Goal: Communication & Community: Answer question/provide support

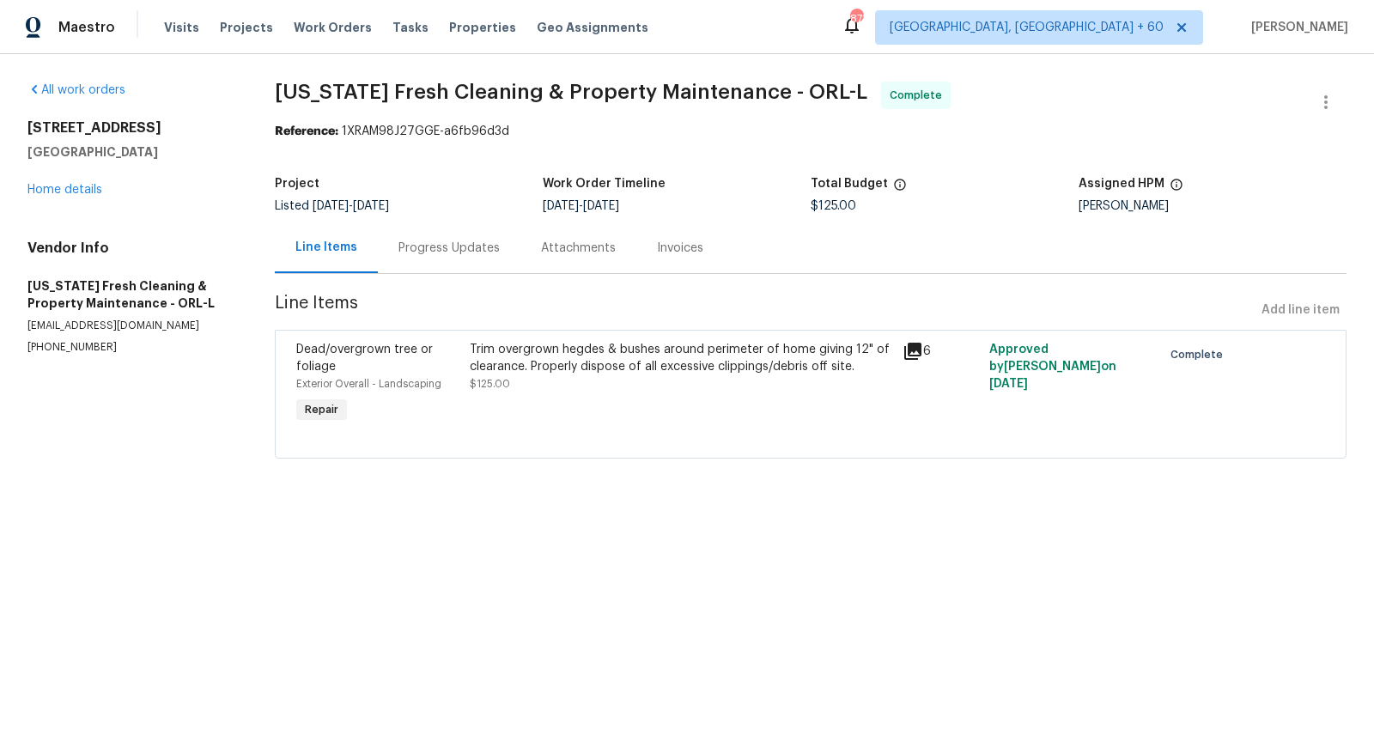
click at [776, 354] on div "Trim overgrown hegdes & bushes around perimeter of home giving 12" of clearance…" at bounding box center [681, 358] width 423 height 34
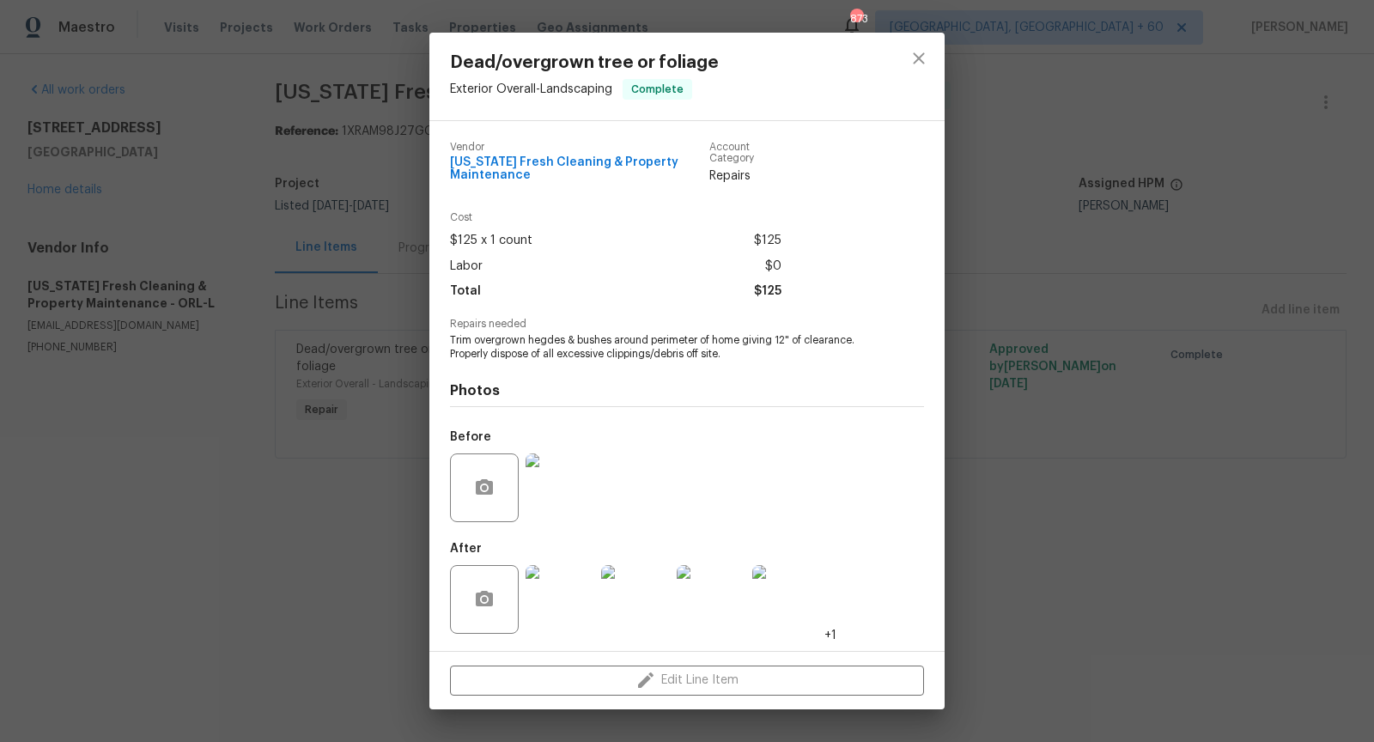
click at [560, 606] on img at bounding box center [560, 599] width 69 height 69
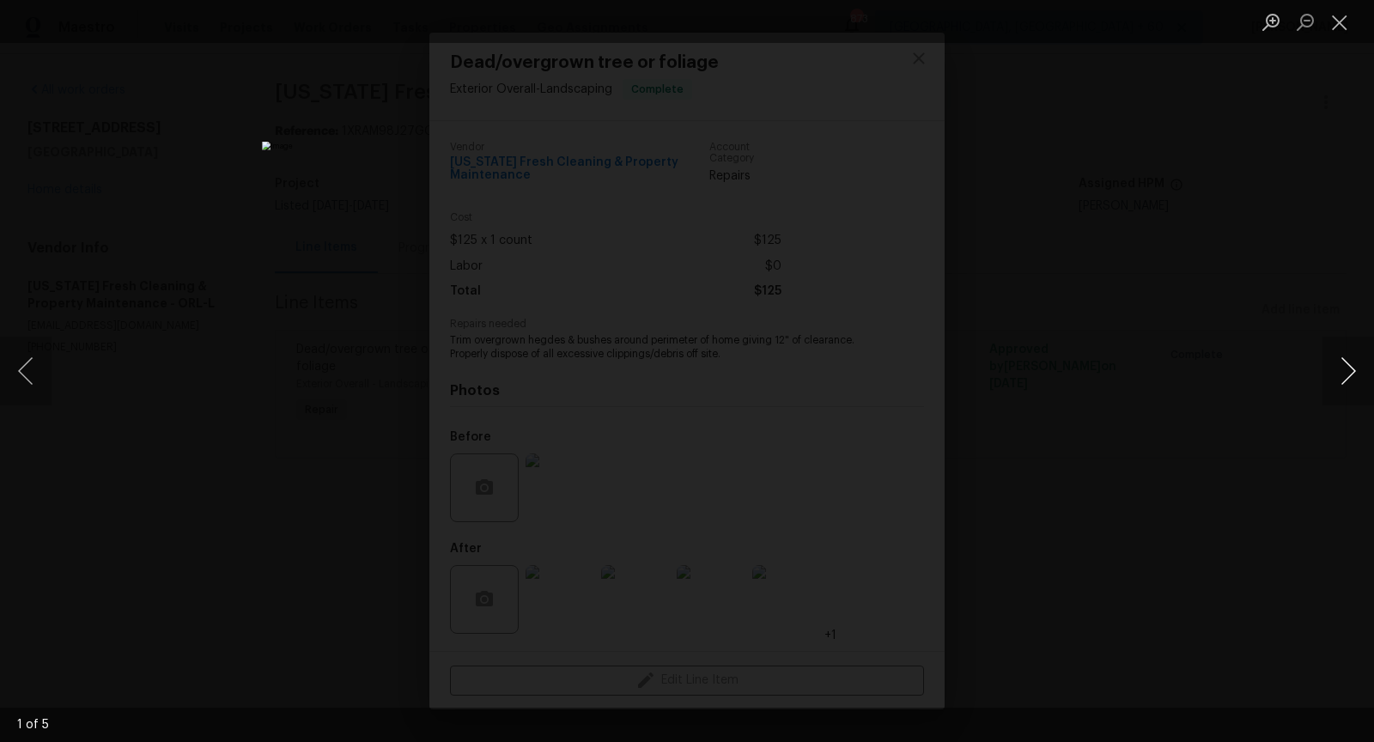
click at [1352, 362] on button "Next image" at bounding box center [1349, 371] width 52 height 69
click at [1346, 27] on button "Close lightbox" at bounding box center [1340, 22] width 34 height 30
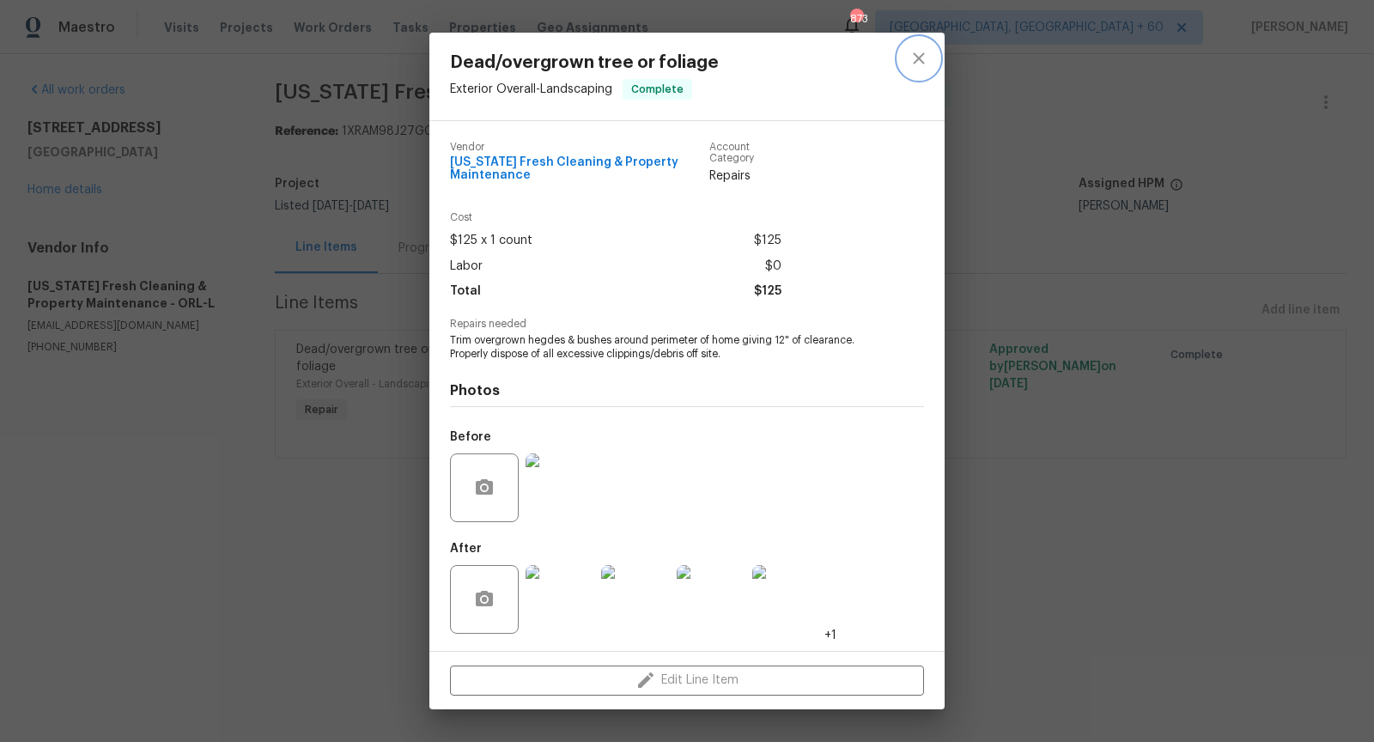
click at [916, 58] on icon "close" at bounding box center [919, 58] width 21 height 21
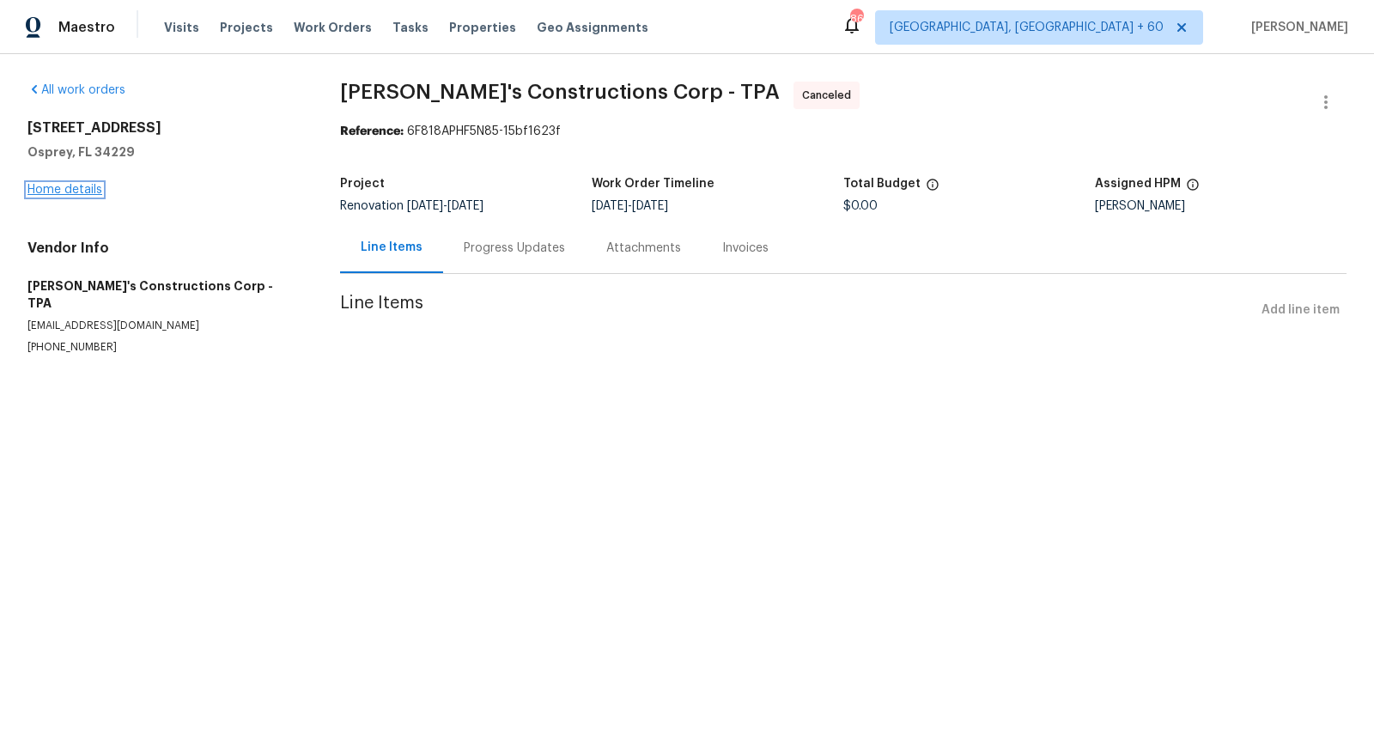
click at [85, 187] on link "Home details" at bounding box center [64, 190] width 75 height 12
click at [1323, 109] on icon "button" at bounding box center [1326, 102] width 21 height 21
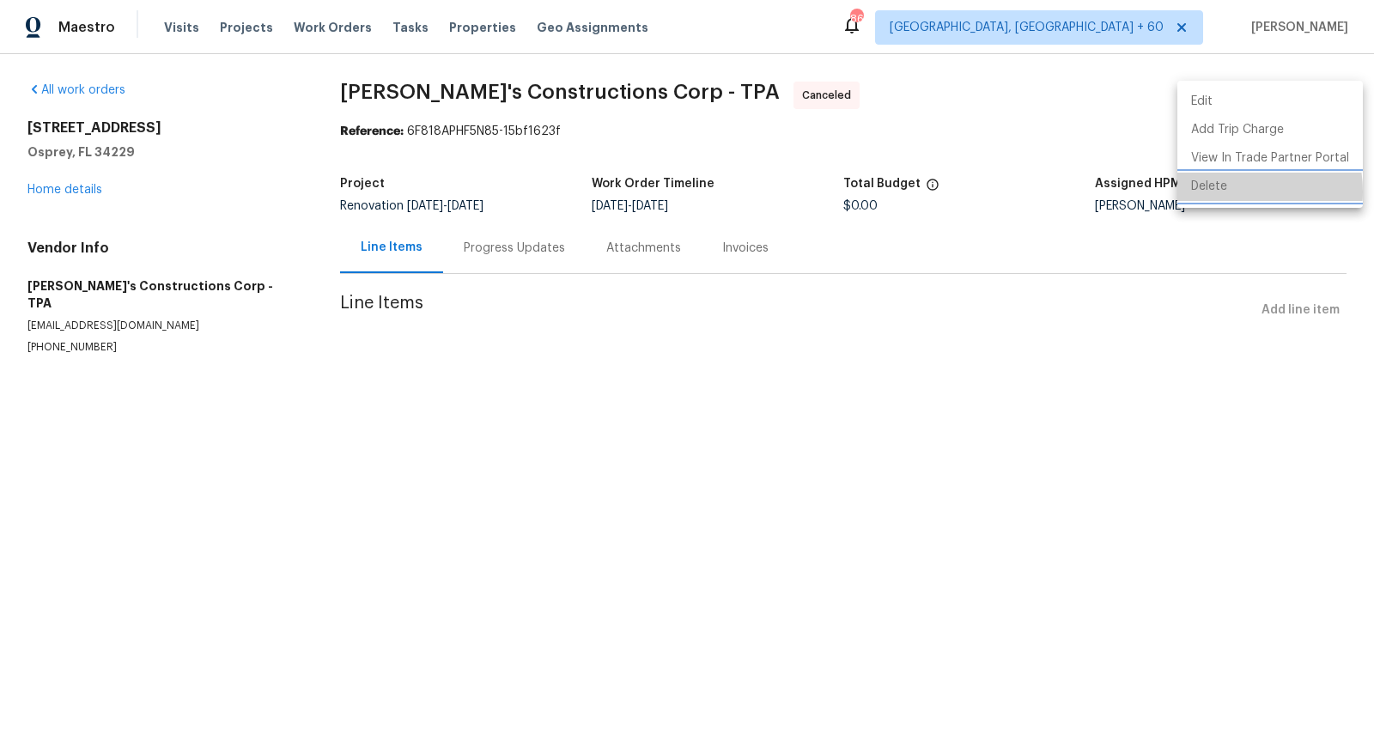
click at [1227, 192] on li "Delete" at bounding box center [1271, 187] width 186 height 28
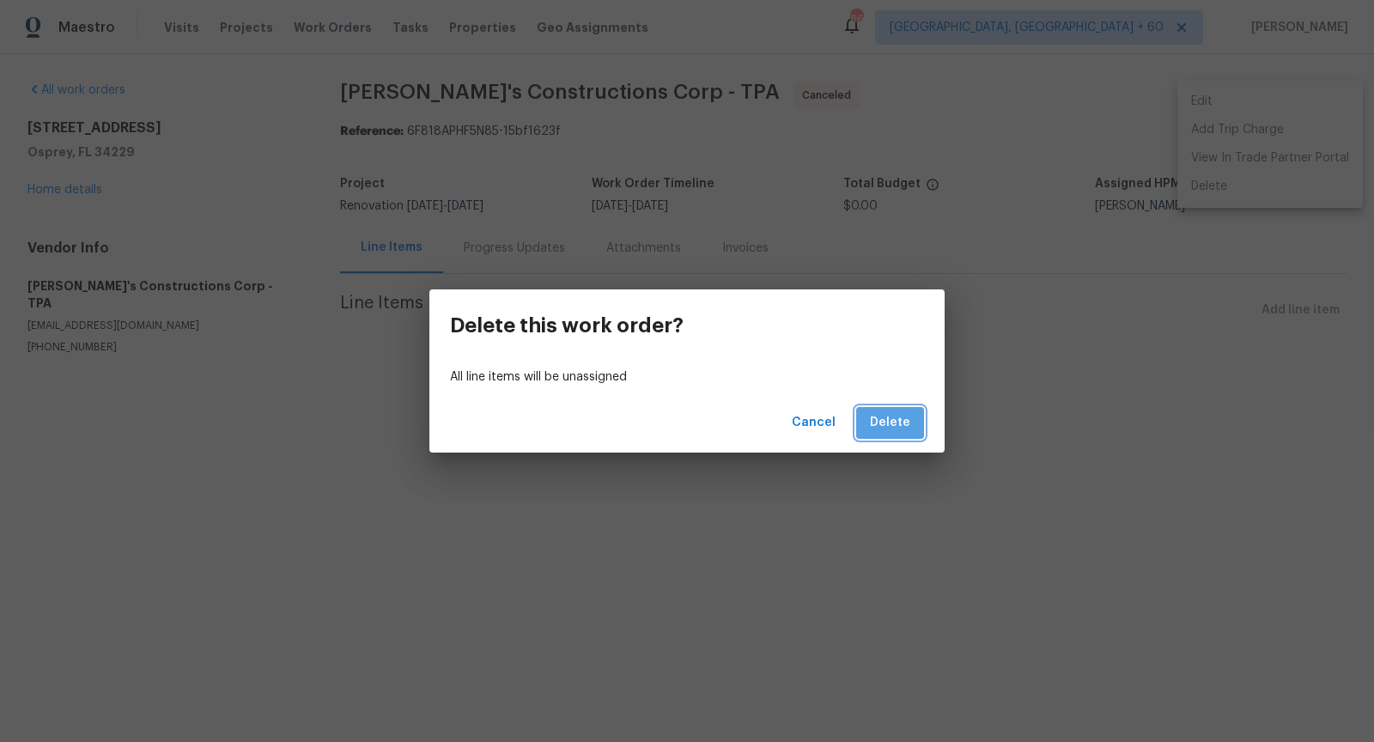
click at [907, 422] on span "Delete" at bounding box center [890, 422] width 40 height 21
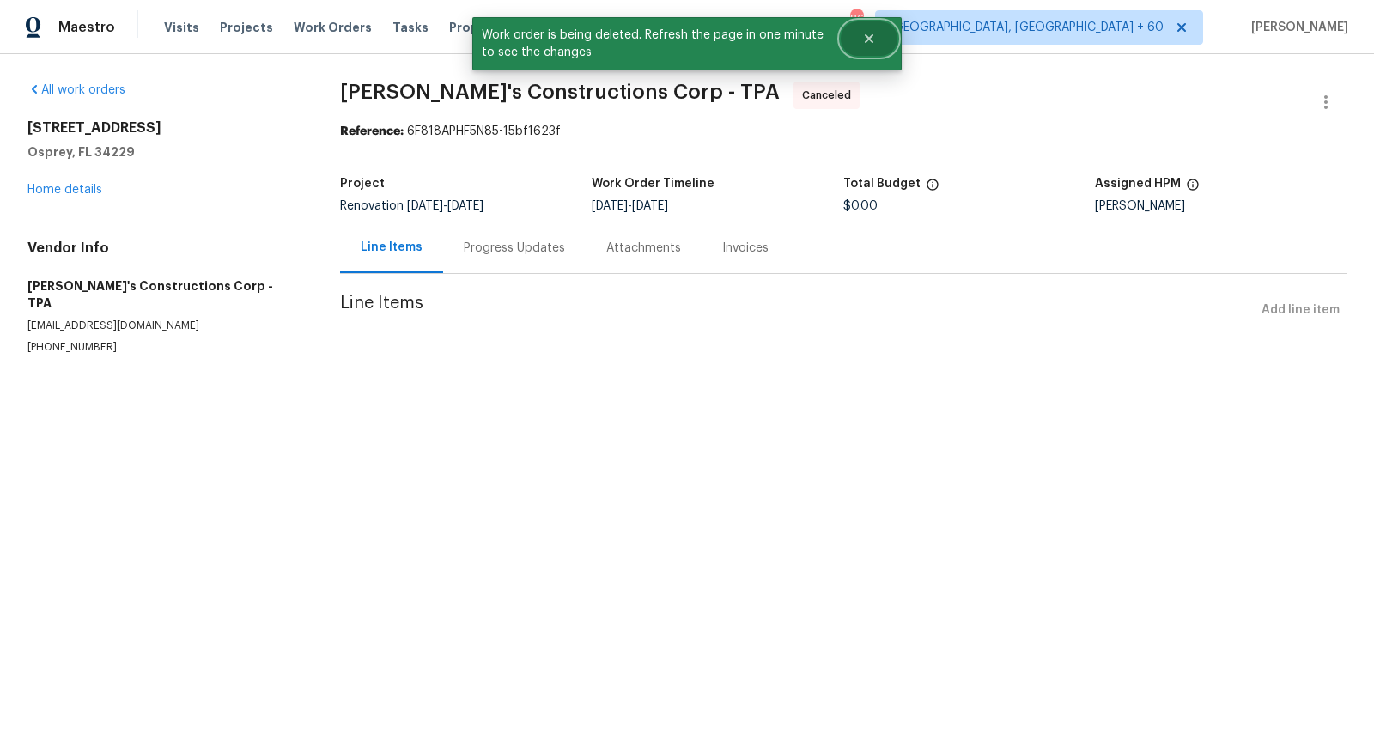
click at [865, 38] on icon "Close" at bounding box center [869, 39] width 14 height 14
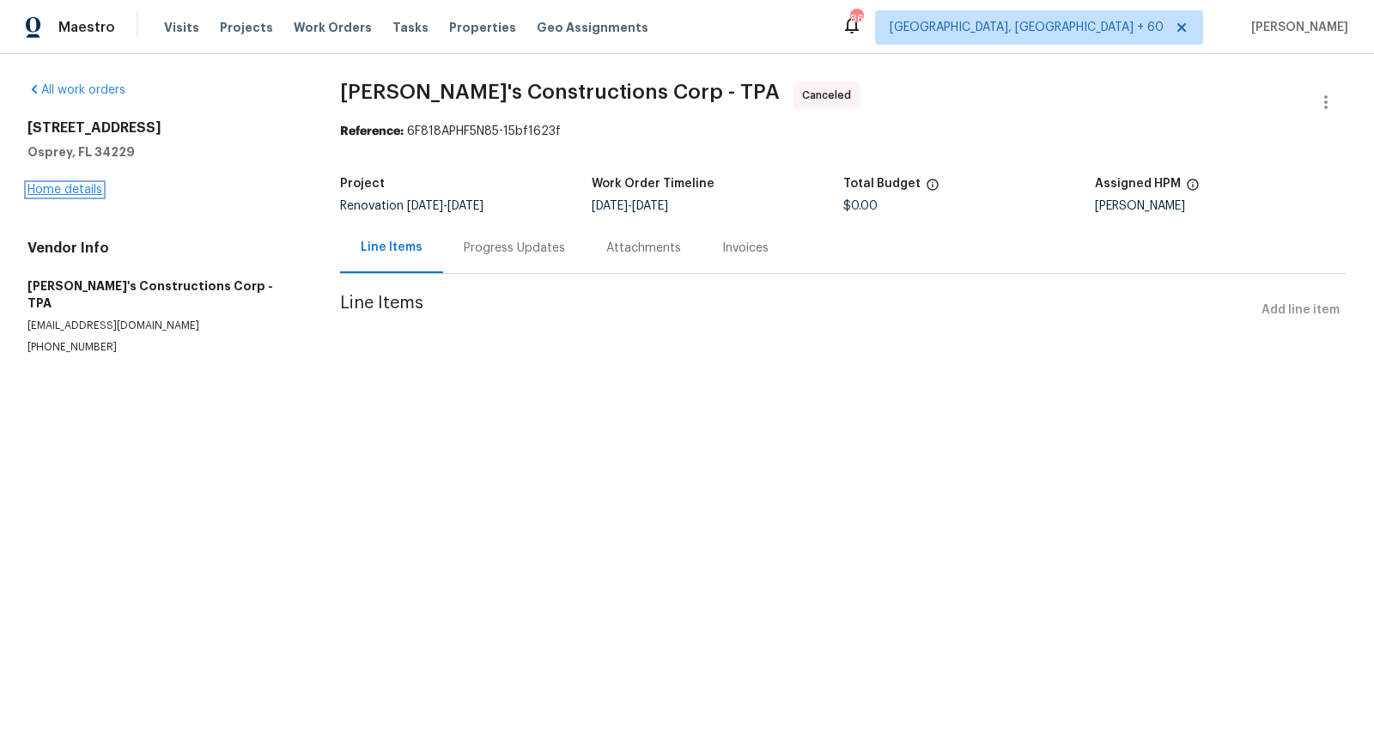
click at [80, 194] on link "Home details" at bounding box center [64, 190] width 75 height 12
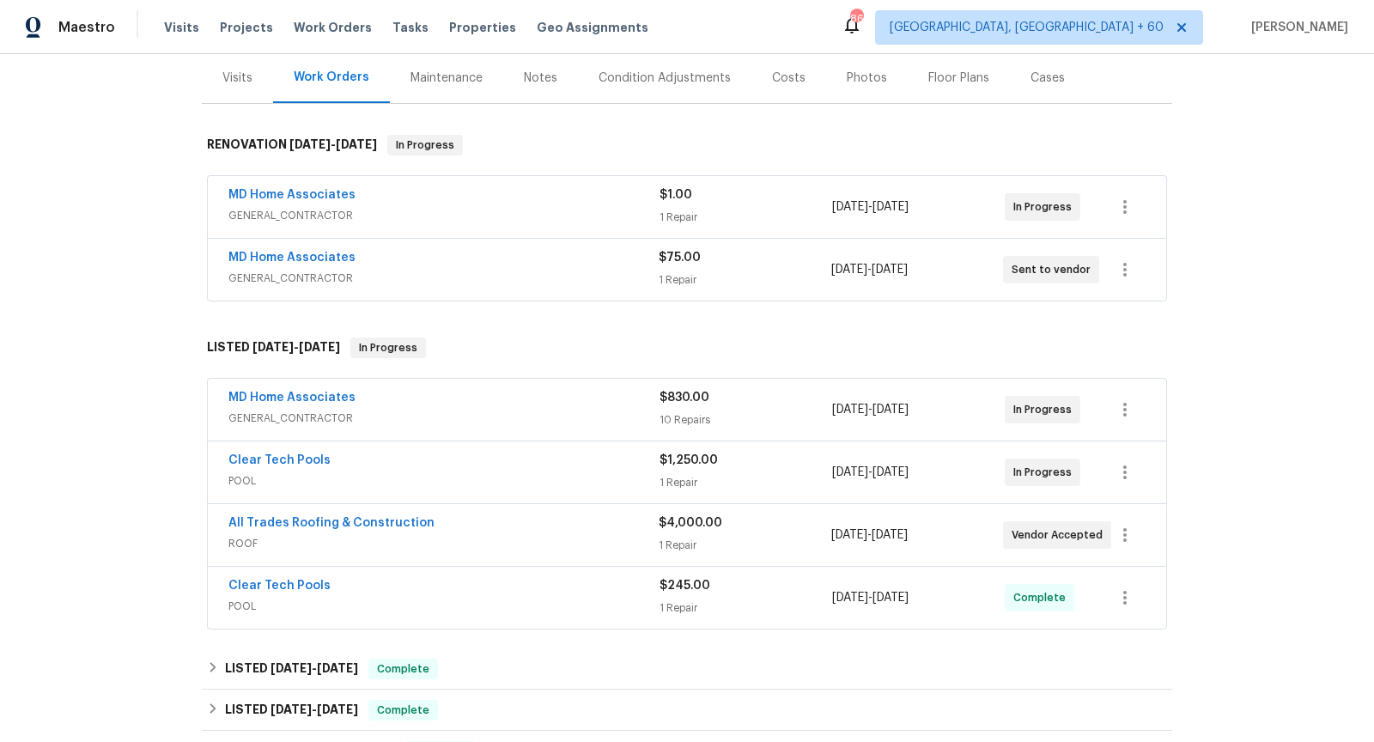
scroll to position [209, 0]
click at [502, 210] on span "GENERAL_CONTRACTOR" at bounding box center [443, 214] width 431 height 17
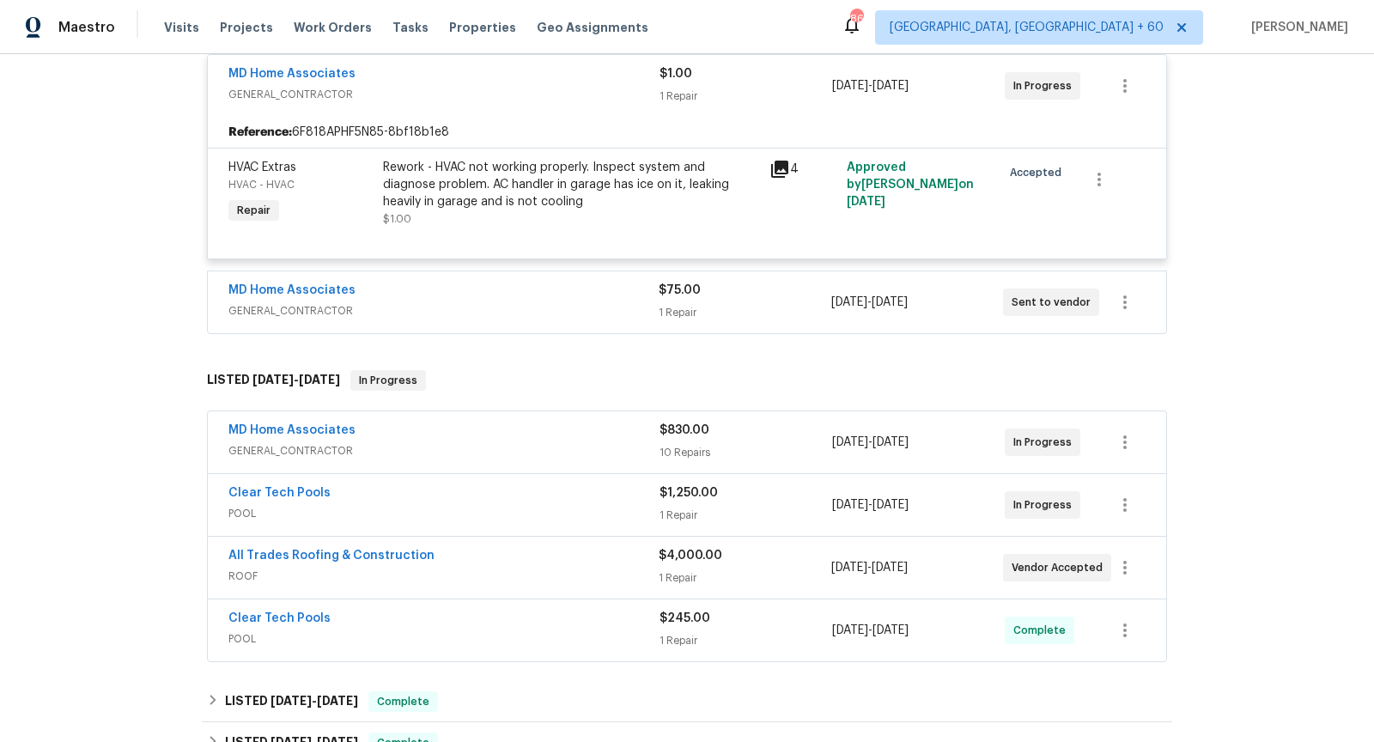
scroll to position [353, 0]
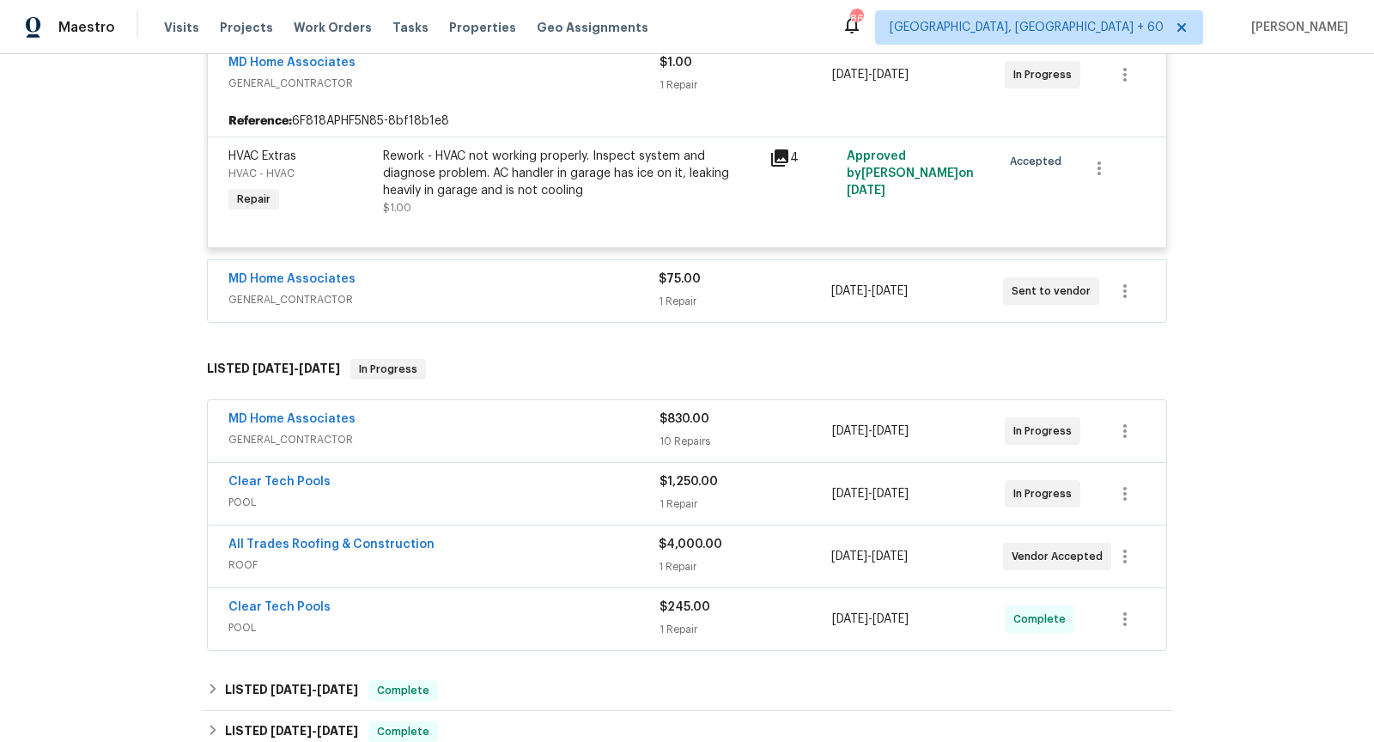
click at [452, 291] on span "GENERAL_CONTRACTOR" at bounding box center [443, 299] width 430 height 17
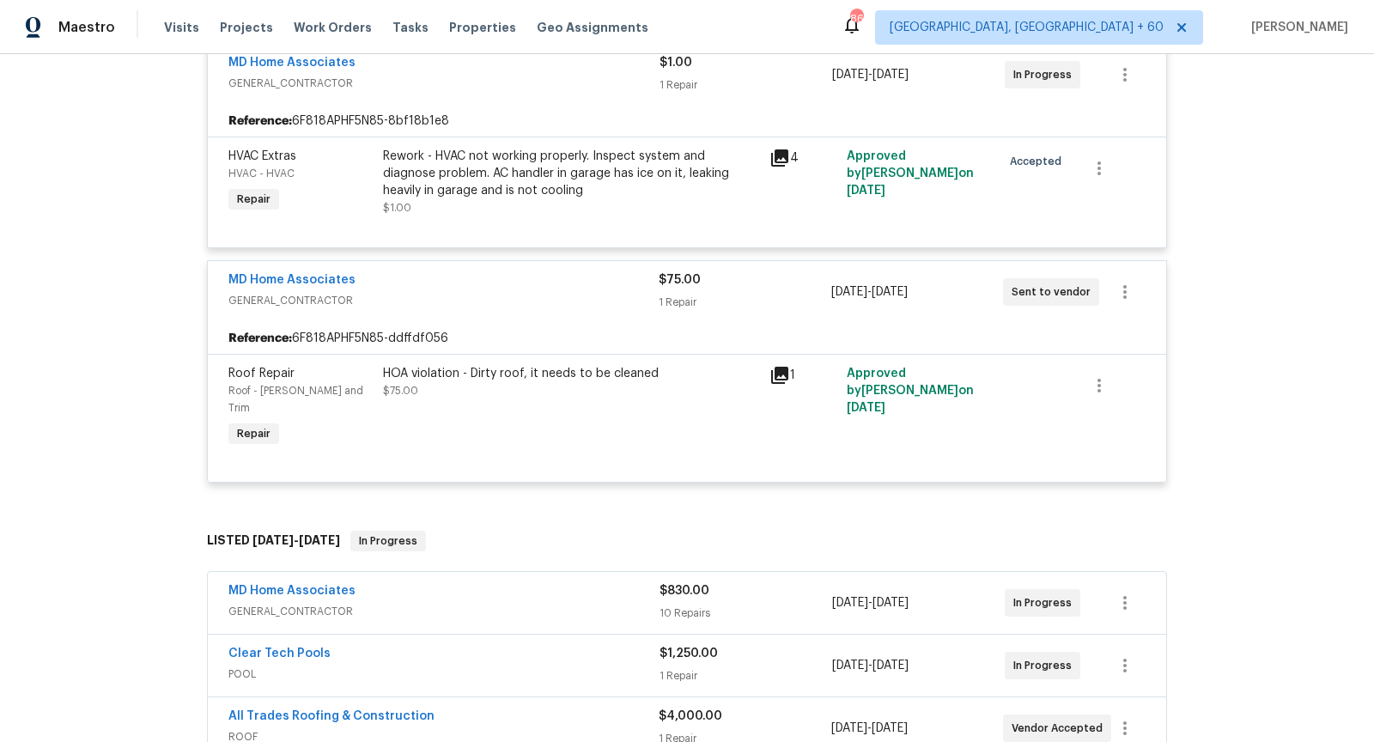
scroll to position [404, 0]
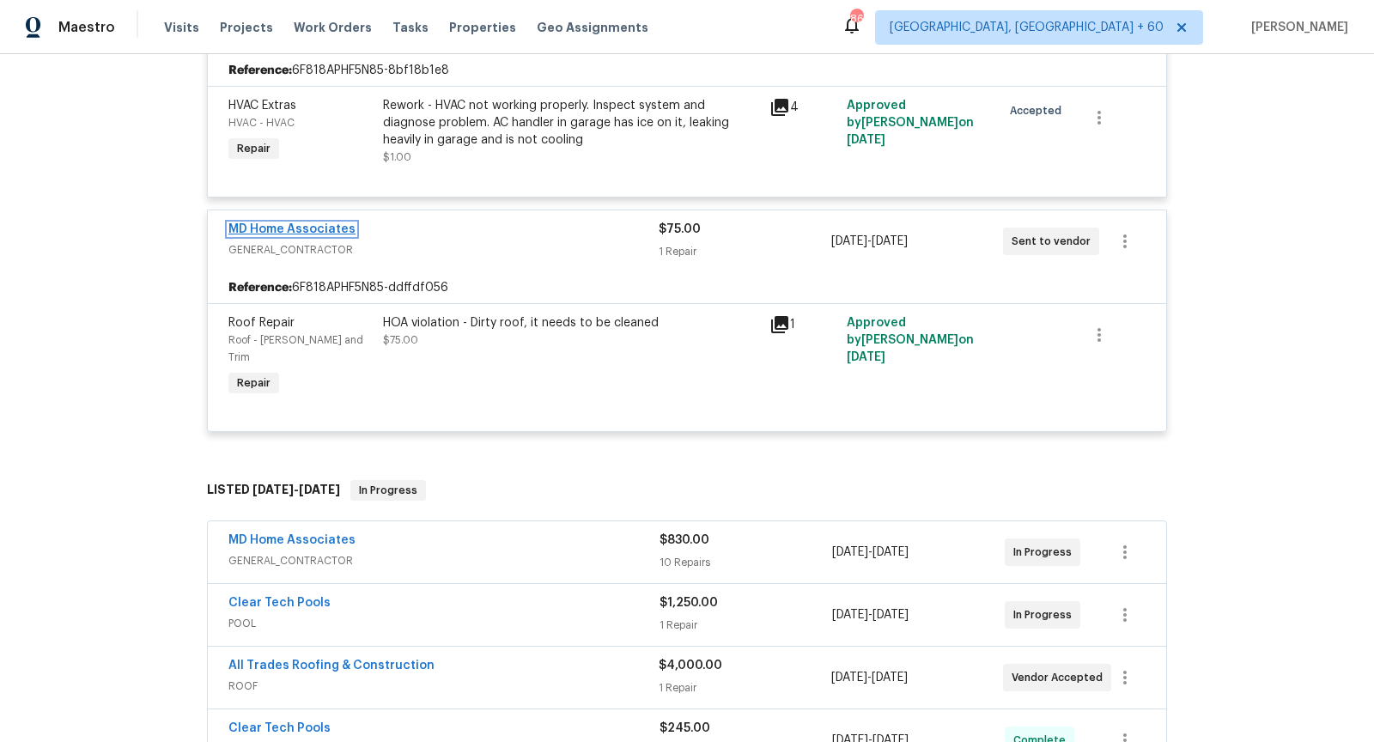
click at [309, 227] on link "MD Home Associates" at bounding box center [291, 229] width 127 height 12
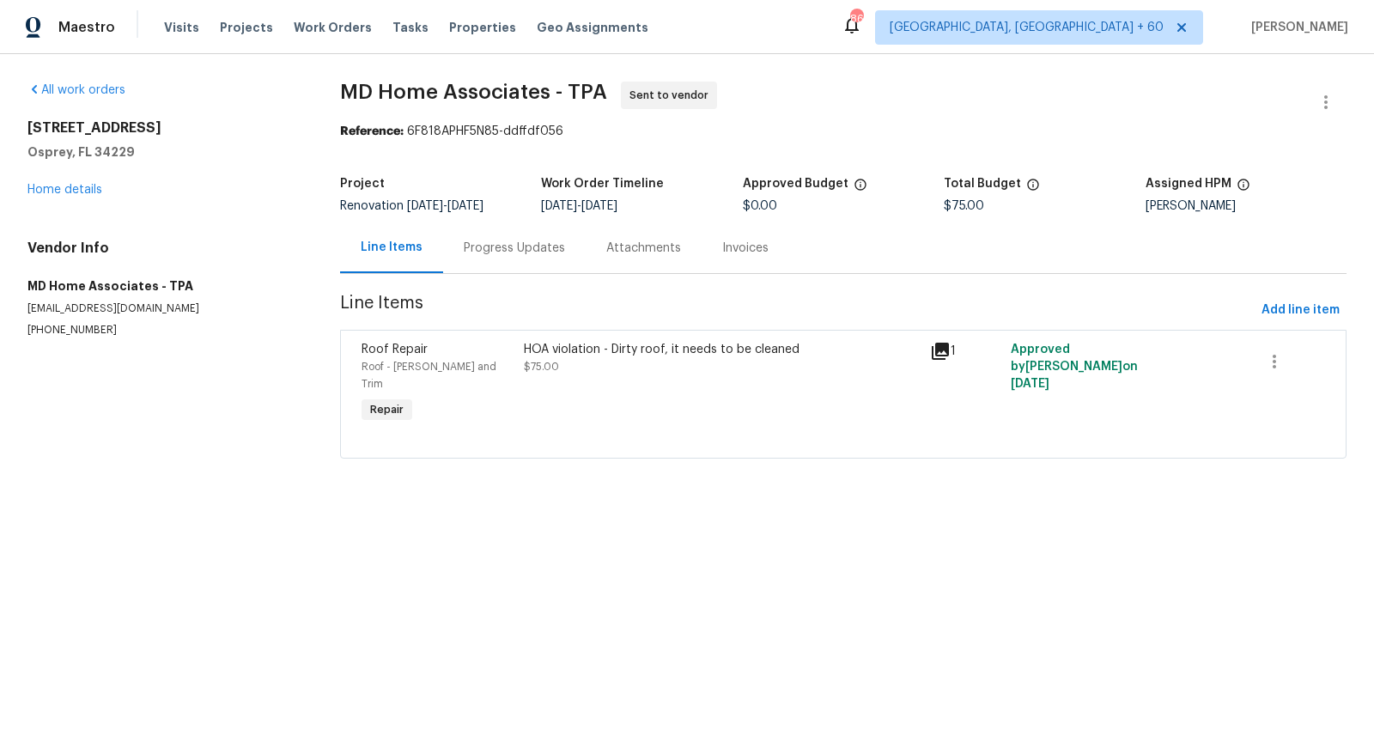
click at [512, 264] on div "Progress Updates" at bounding box center [514, 247] width 143 height 51
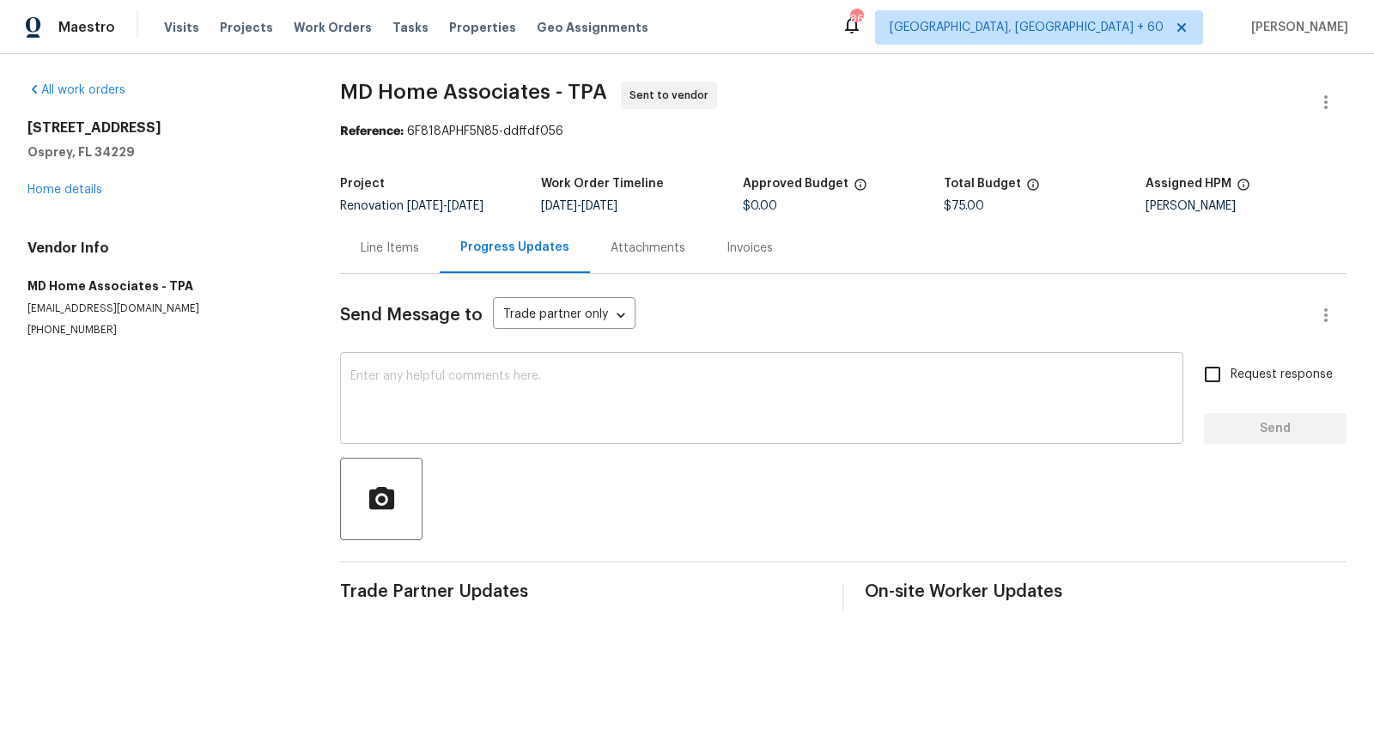
click at [539, 411] on textarea at bounding box center [761, 400] width 823 height 60
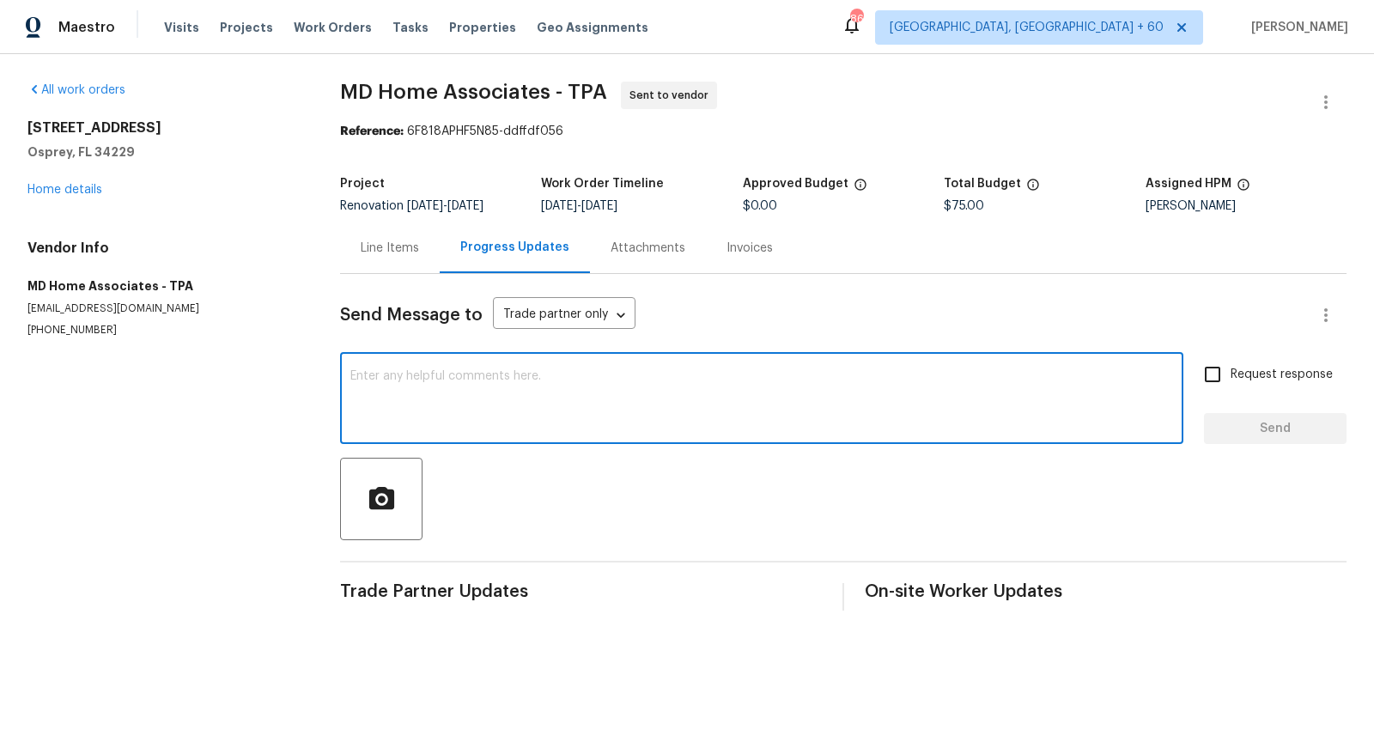
paste textarea "Hi, I'm [PERSON_NAME] from Opendoor. Just wanted to check if you received the w…"
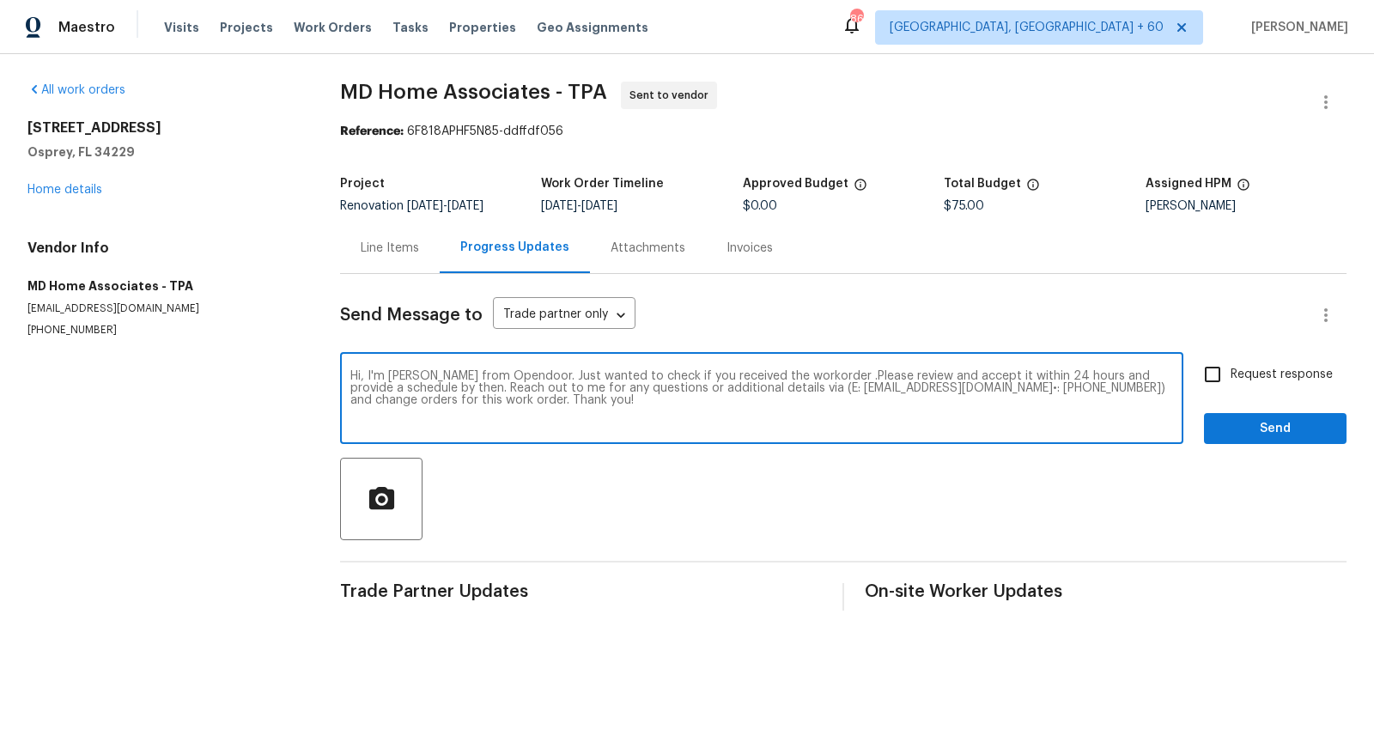
type textarea "Hi, I'm [PERSON_NAME] from Opendoor. Just wanted to check if you received the w…"
click at [1207, 369] on input "Request response" at bounding box center [1213, 374] width 36 height 36
checkbox input "true"
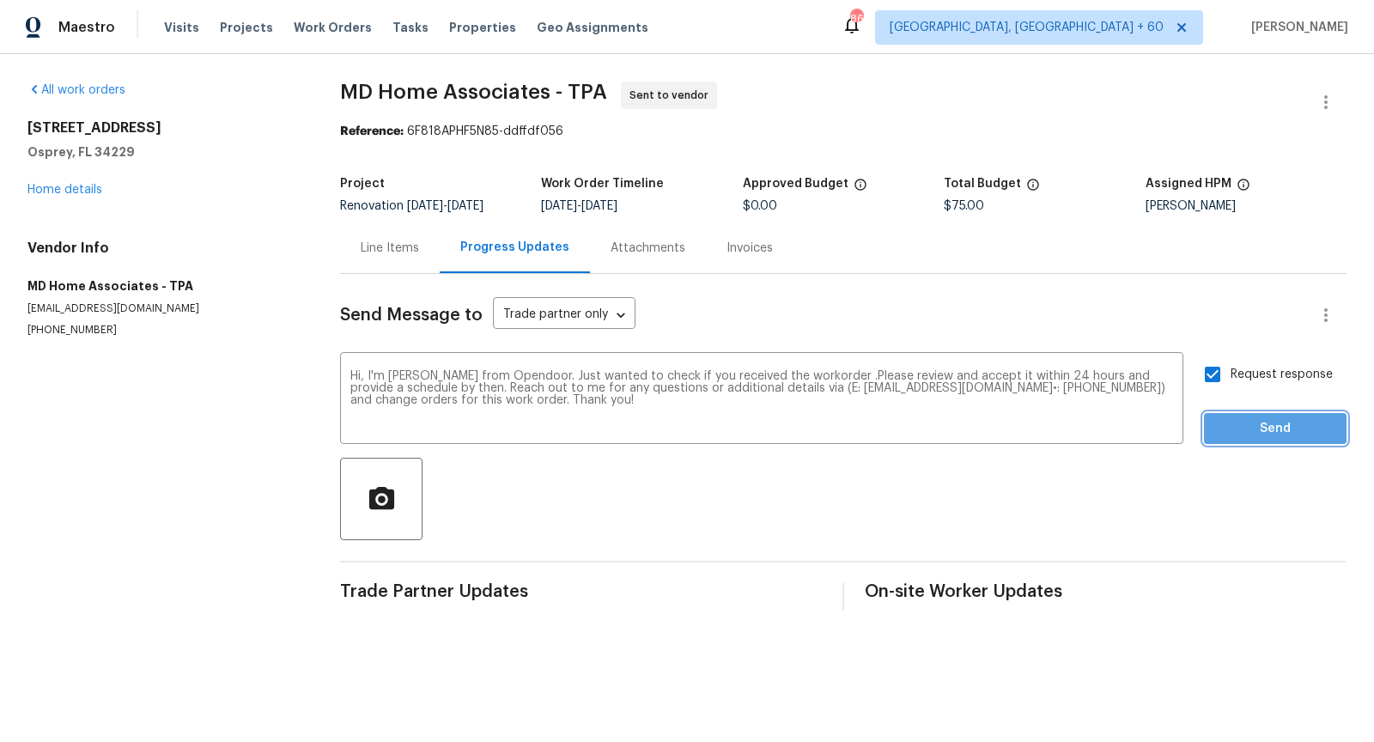
click at [1232, 425] on span "Send" at bounding box center [1275, 428] width 115 height 21
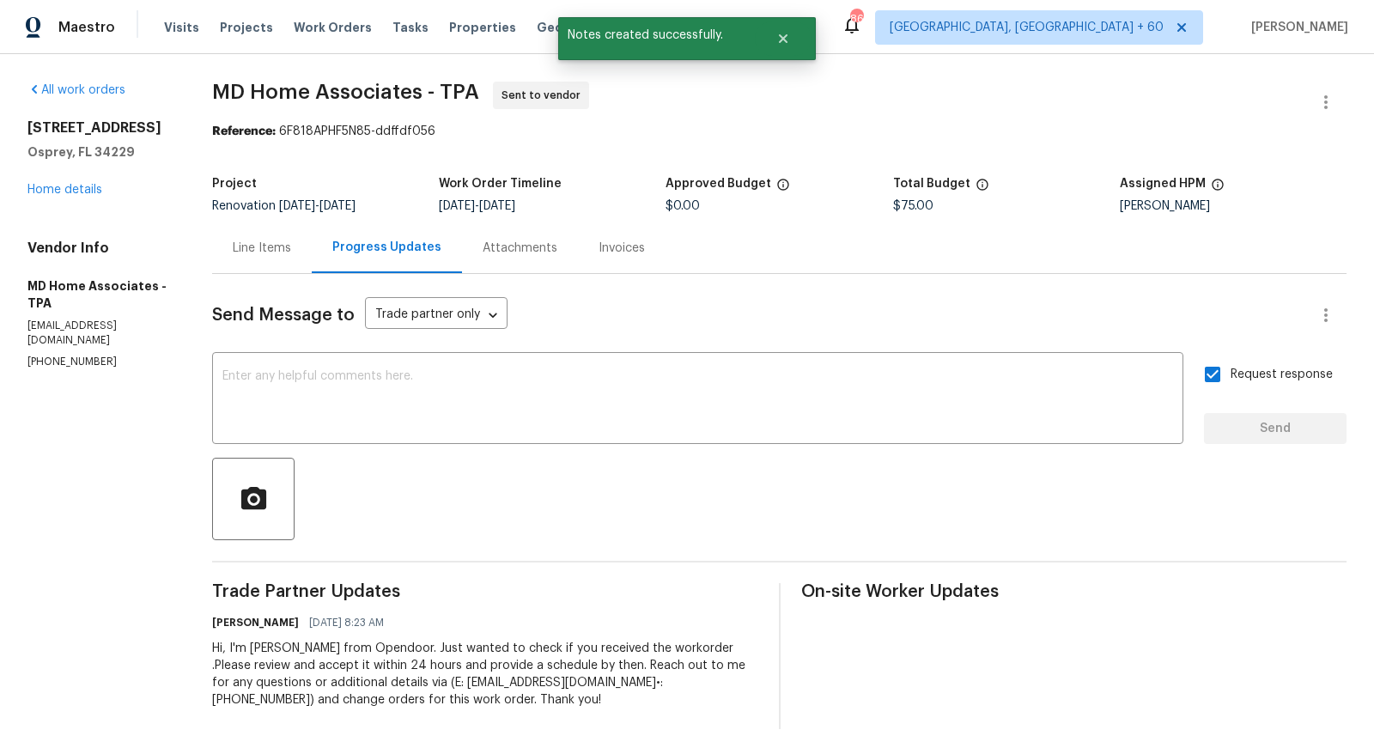
scroll to position [14, 0]
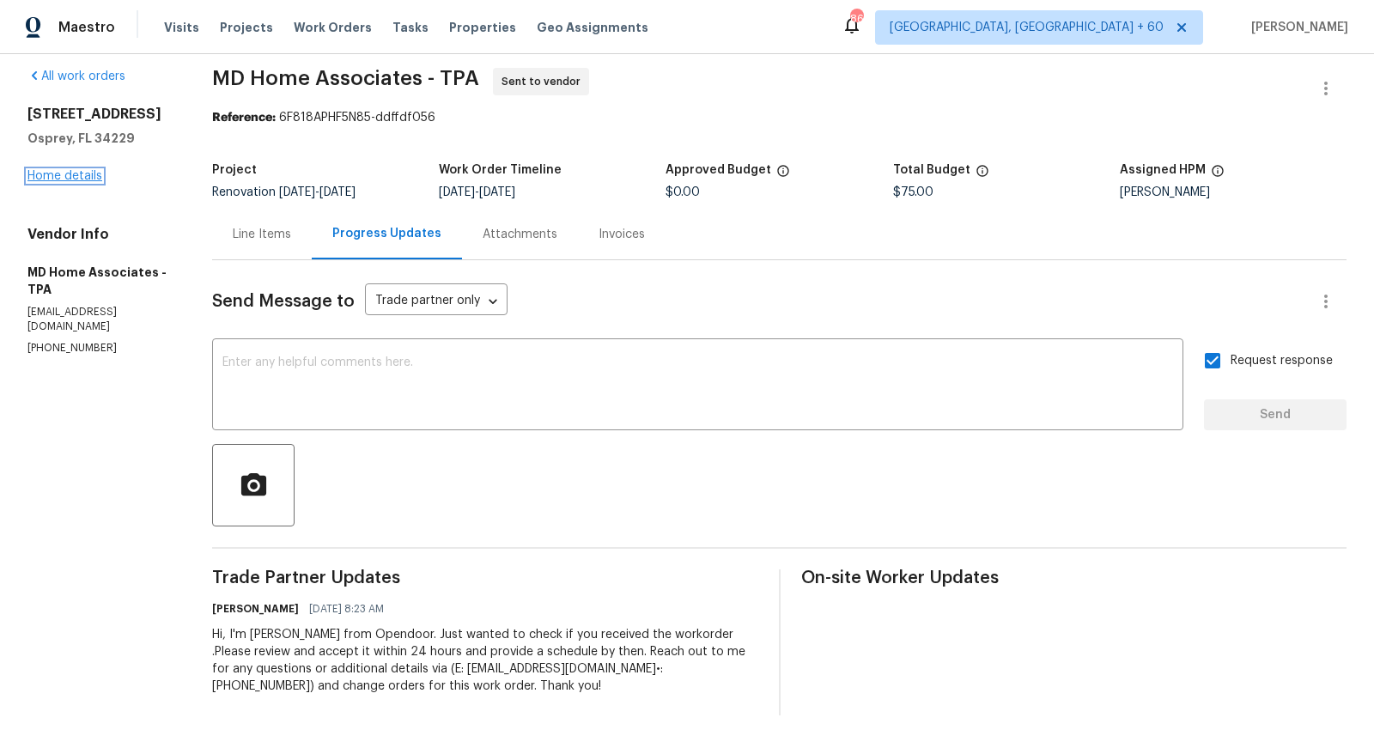
click at [57, 177] on link "Home details" at bounding box center [64, 176] width 75 height 12
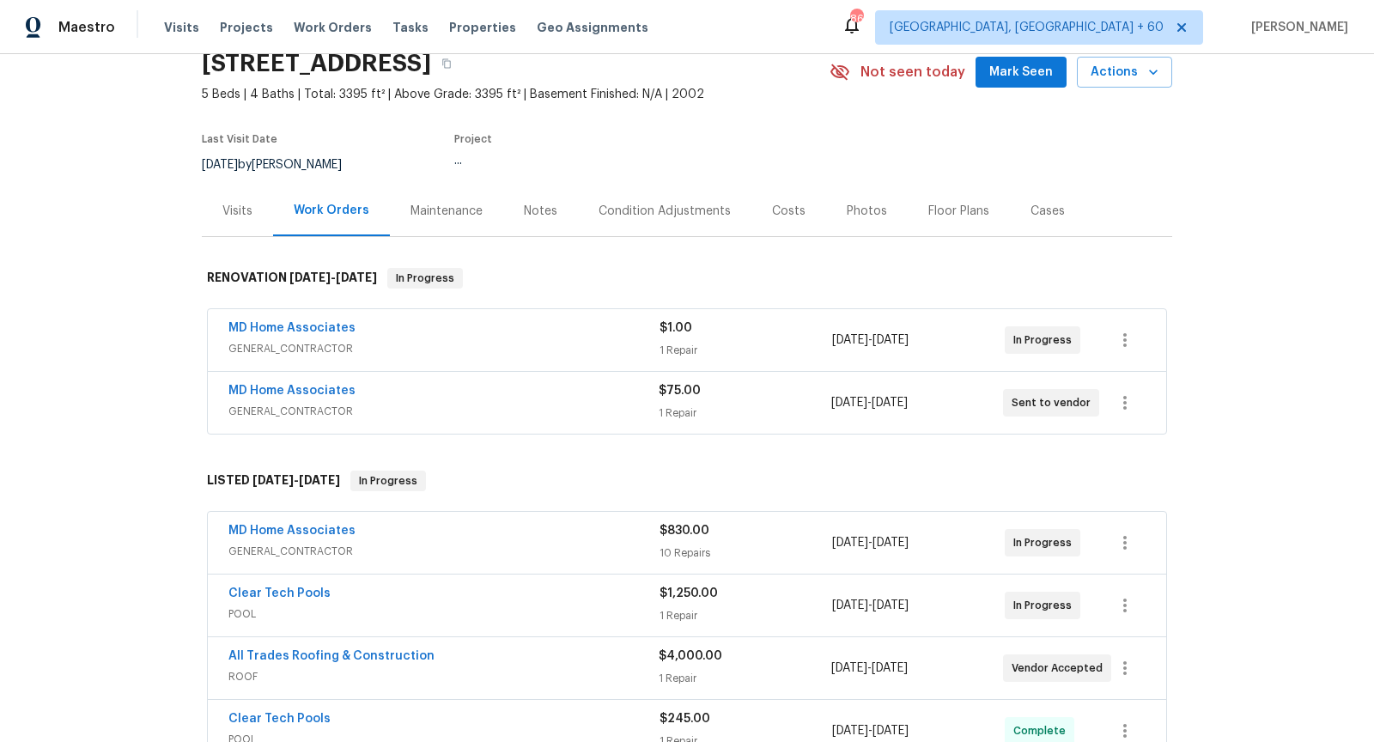
scroll to position [104, 0]
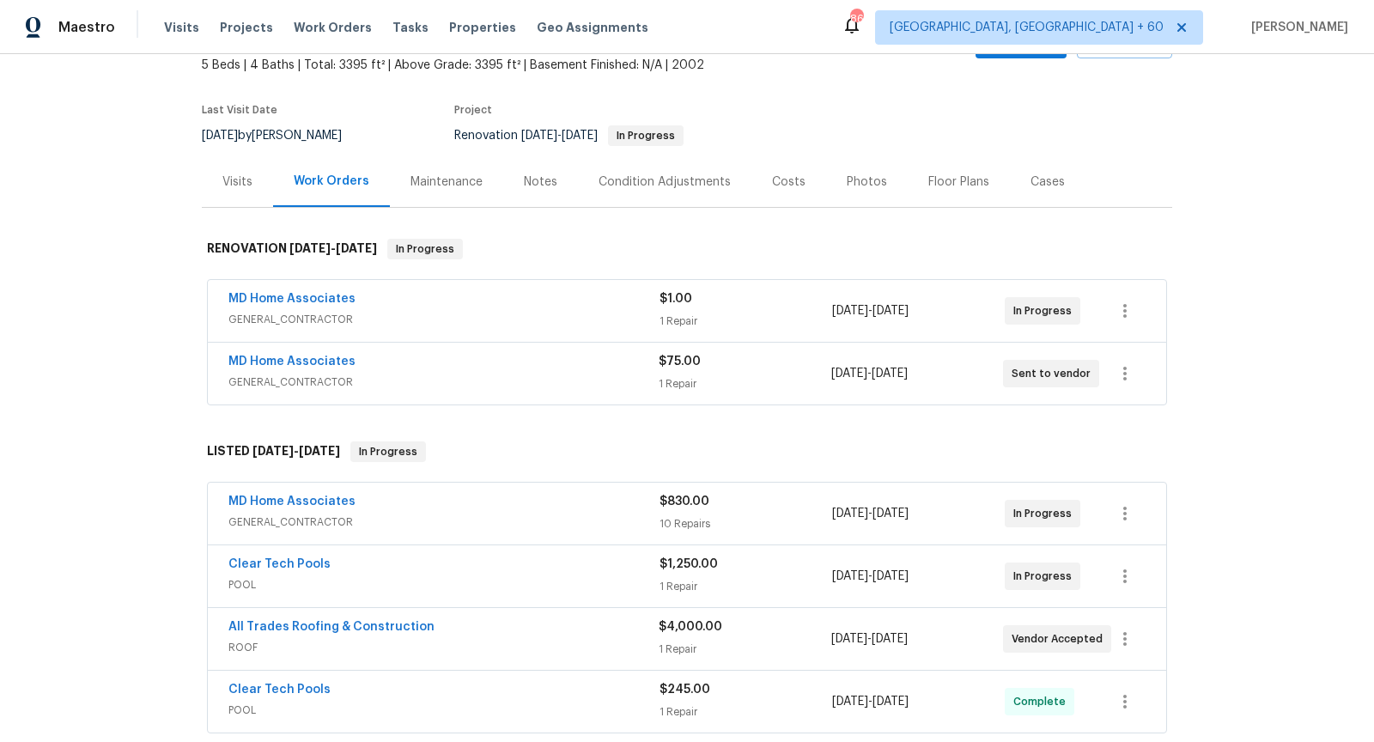
click at [467, 374] on span "GENERAL_CONTRACTOR" at bounding box center [443, 382] width 430 height 17
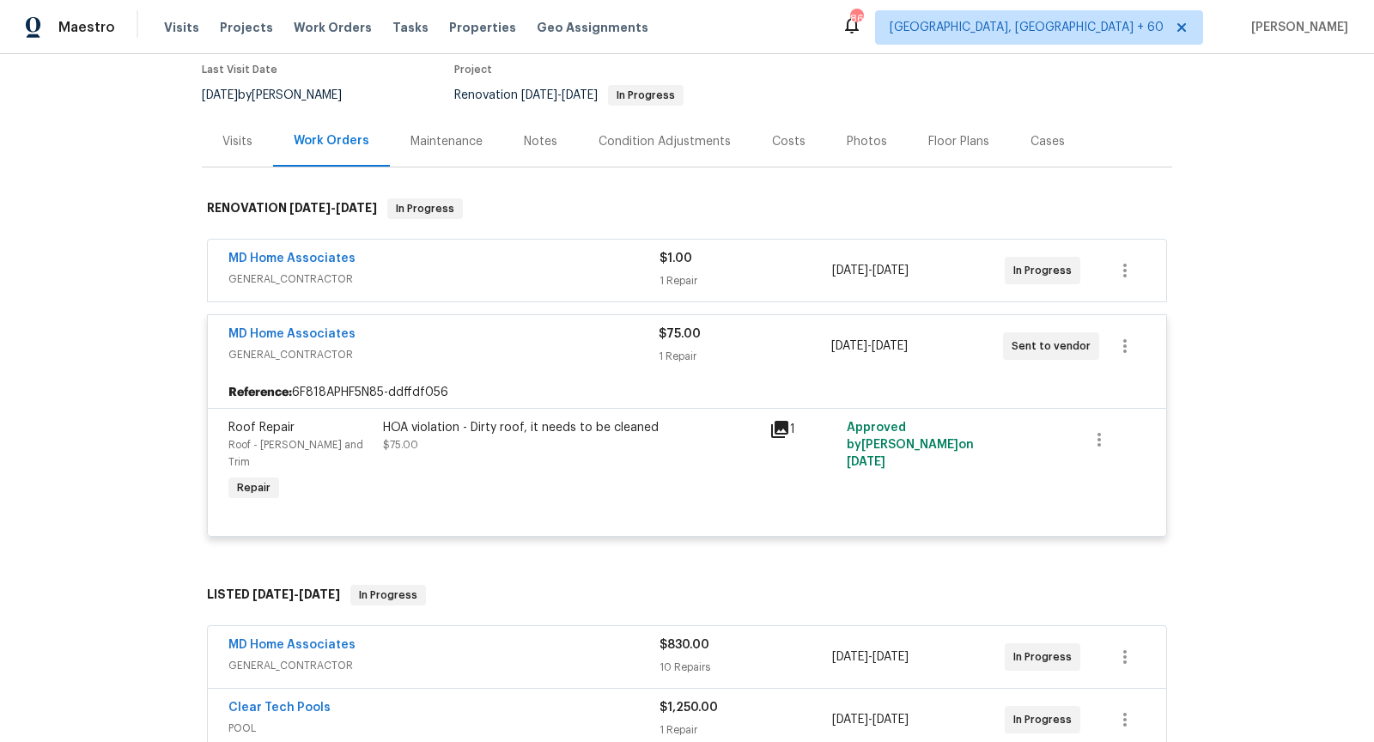
scroll to position [148, 0]
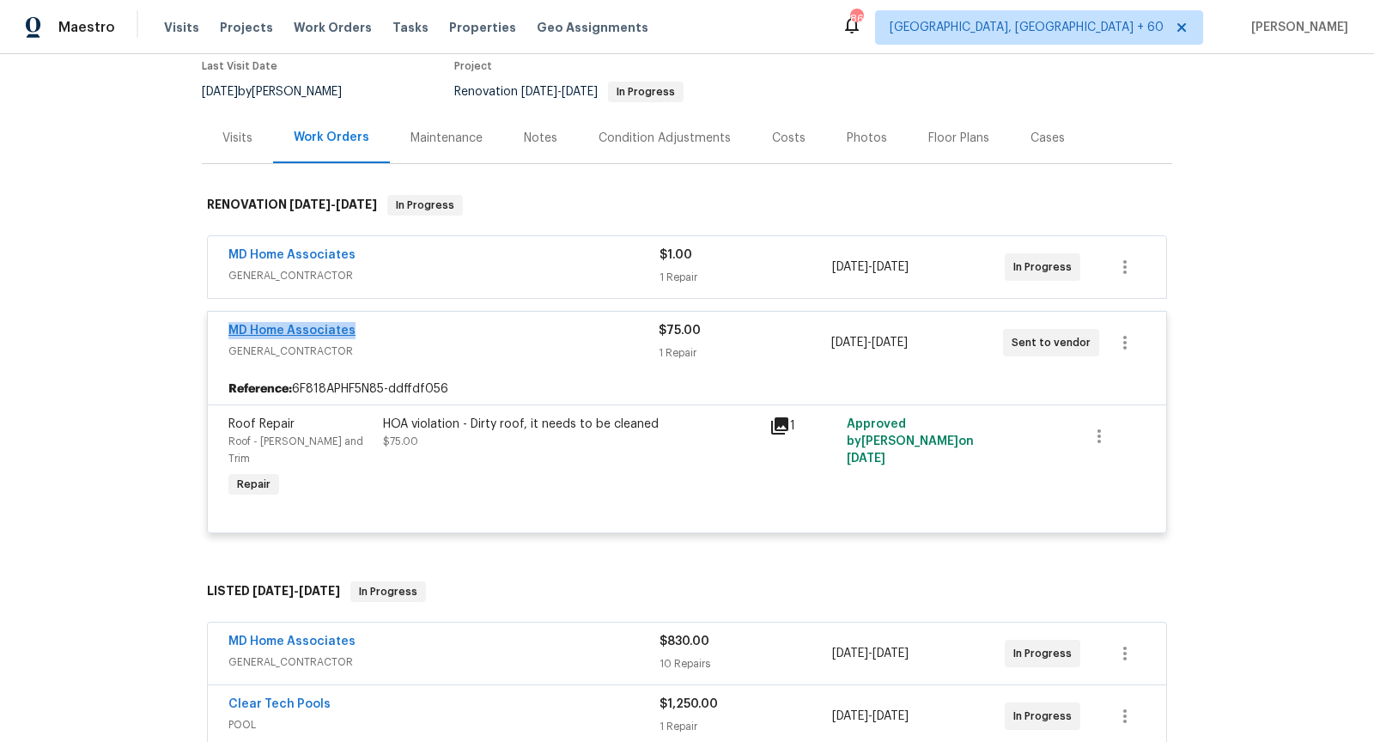
drag, startPoint x: 356, startPoint y: 328, endPoint x: 230, endPoint y: 331, distance: 126.3
click at [230, 331] on div "MD Home Associates" at bounding box center [443, 332] width 430 height 21
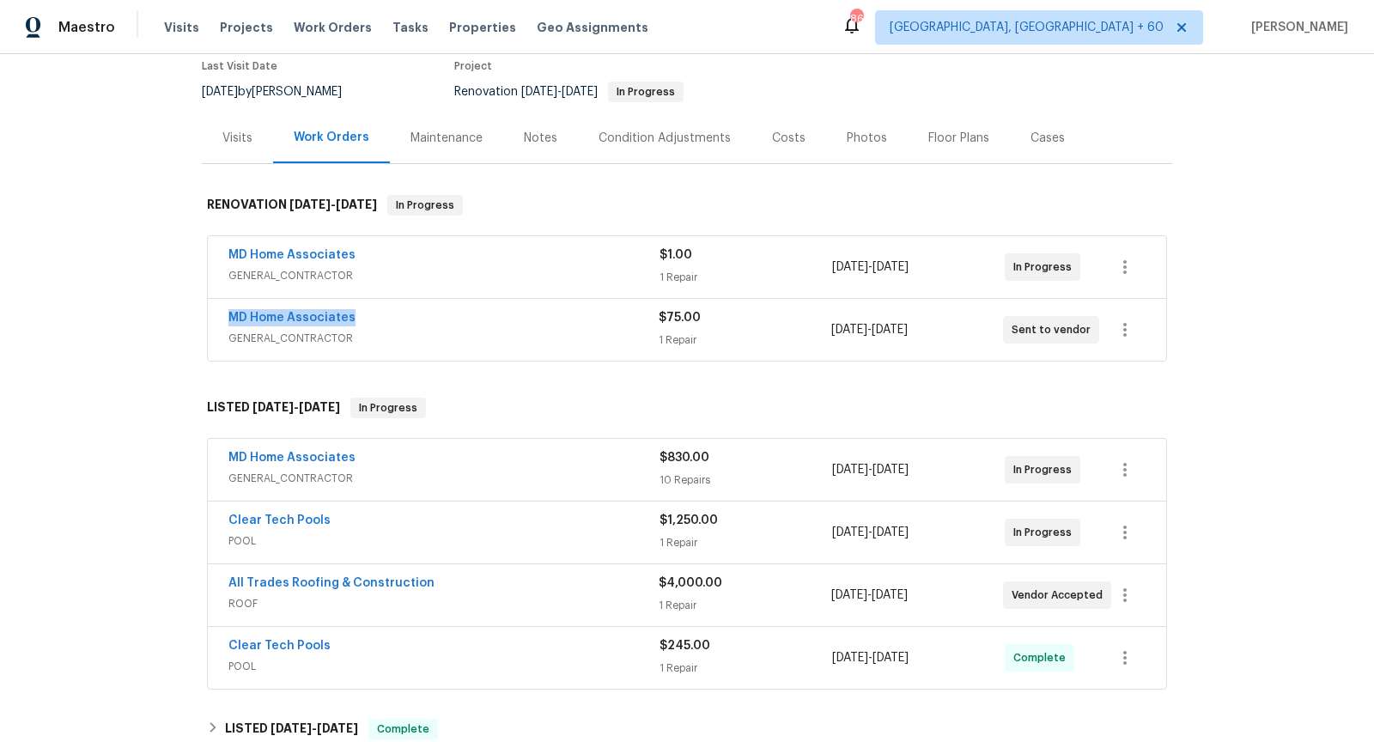
copy link "MD Home Associates"
